Goal: Information Seeking & Learning: Find specific page/section

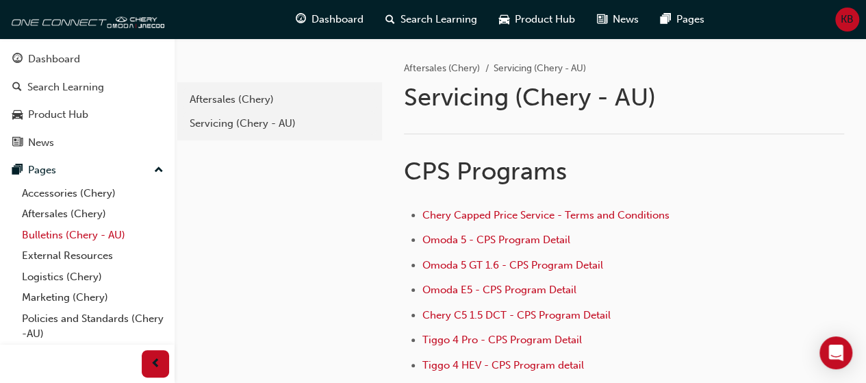
click at [68, 239] on link "Bulletins (Chery - AU)" at bounding box center [92, 235] width 153 height 21
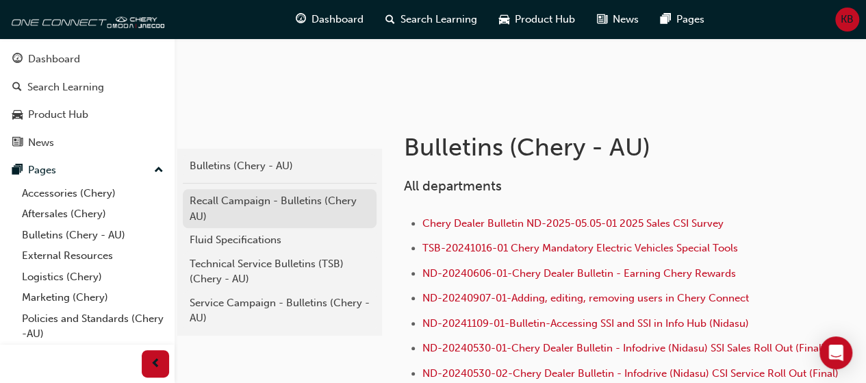
scroll to position [183, 0]
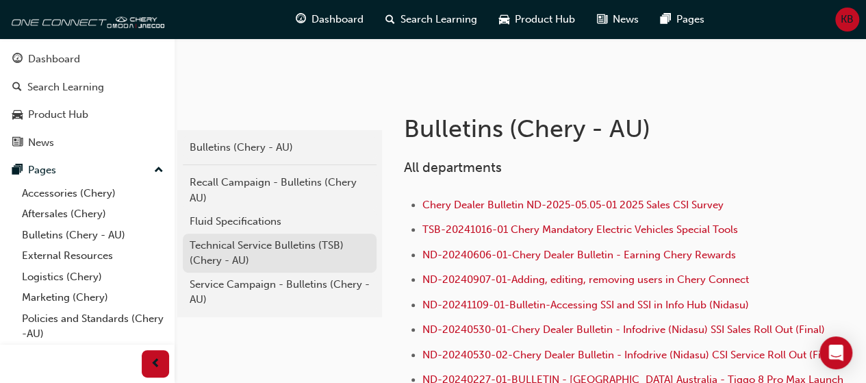
click at [332, 244] on div "Technical Service Bulletins (TSB) (Chery - AU)" at bounding box center [280, 253] width 180 height 31
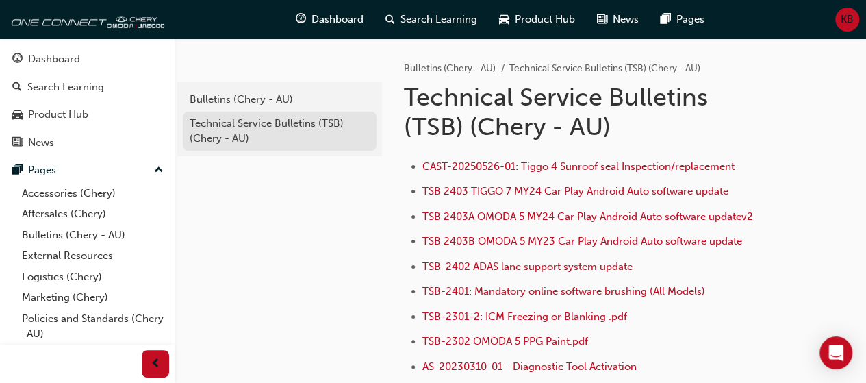
click at [222, 140] on div "Technical Service Bulletins (TSB) (Chery - AU)" at bounding box center [280, 131] width 180 height 31
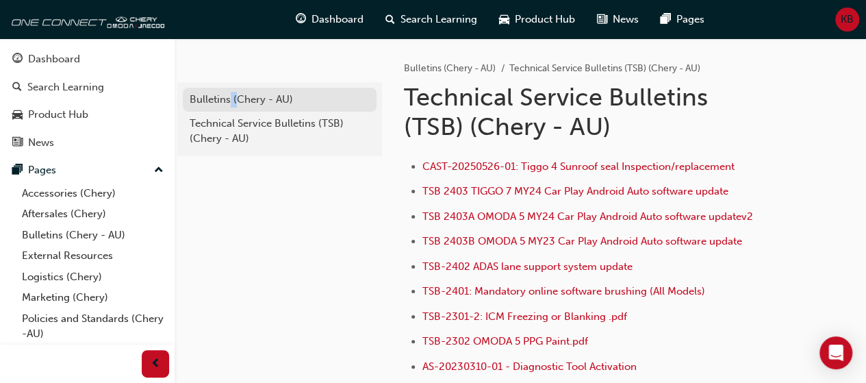
drag, startPoint x: 236, startPoint y: 86, endPoint x: 227, endPoint y: 92, distance: 10.7
click at [227, 92] on div "Bulletins (Chery - AU) Technical Service Bulletins (TSB) (Chery - AU)" at bounding box center [279, 119] width 205 height 74
click at [227, 92] on div "Bulletins (Chery - AU)" at bounding box center [280, 100] width 180 height 16
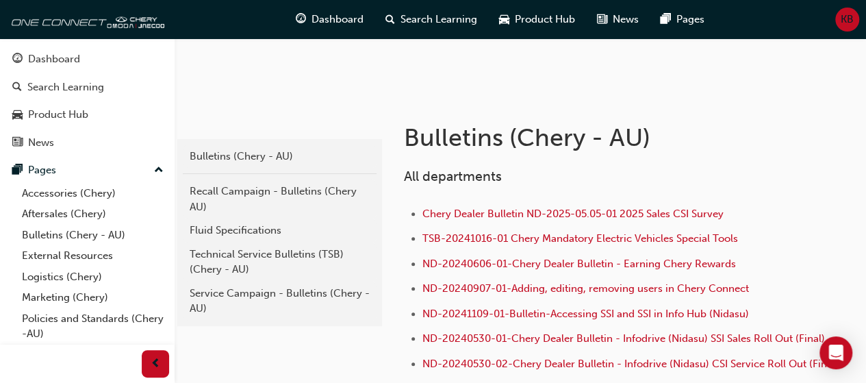
scroll to position [184, 0]
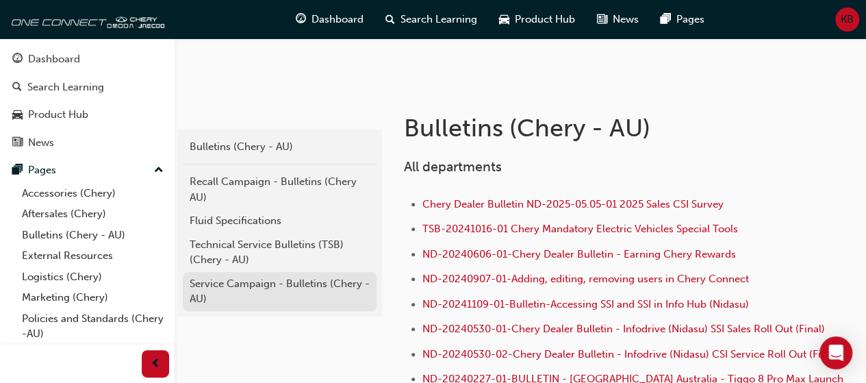
click at [297, 296] on div "Service Campaign - Bulletins (Chery - AU)" at bounding box center [280, 291] width 180 height 31
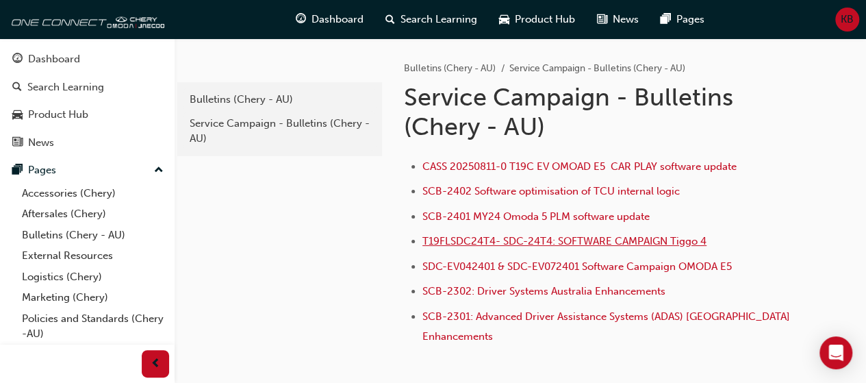
click at [666, 238] on span "T19FLSDC24T4- SDC-24T4: SOFTWARE CAMPAIGN Tiggo 4" at bounding box center [565, 241] width 284 height 12
